Goal: Find specific page/section: Find specific page/section

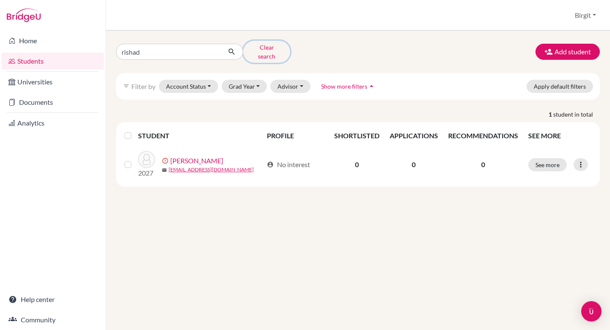
click at [261, 46] on button "Clear search" at bounding box center [266, 52] width 47 height 22
click at [281, 49] on button "Clear search" at bounding box center [266, 52] width 47 height 22
